Goal: Transaction & Acquisition: Subscribe to service/newsletter

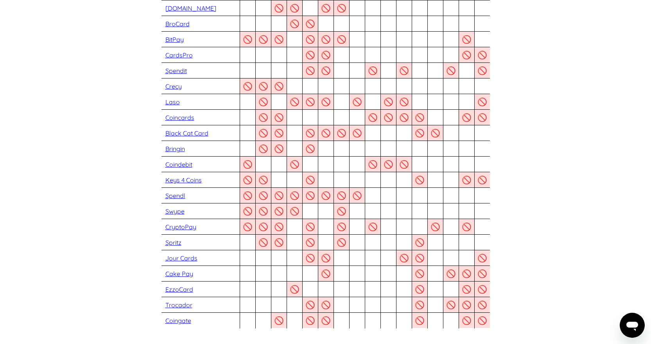
scroll to position [625, 0]
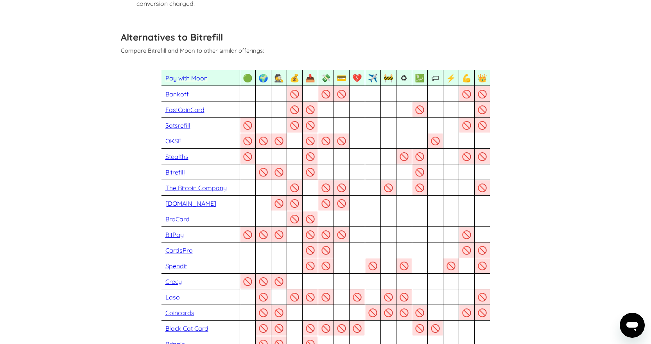
click at [179, 74] on link "Pay with Moon" at bounding box center [186, 78] width 42 height 8
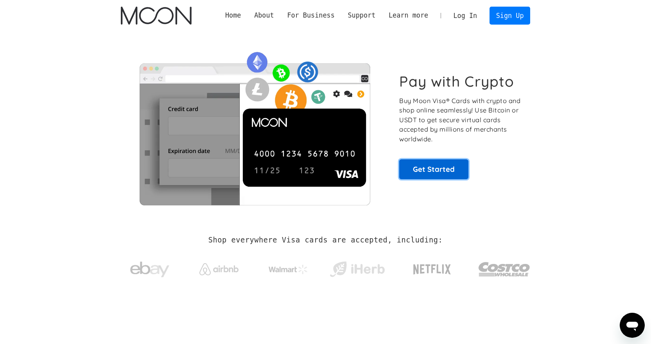
click at [410, 170] on link "Get Started" at bounding box center [433, 169] width 69 height 20
